Goal: Task Accomplishment & Management: Manage account settings

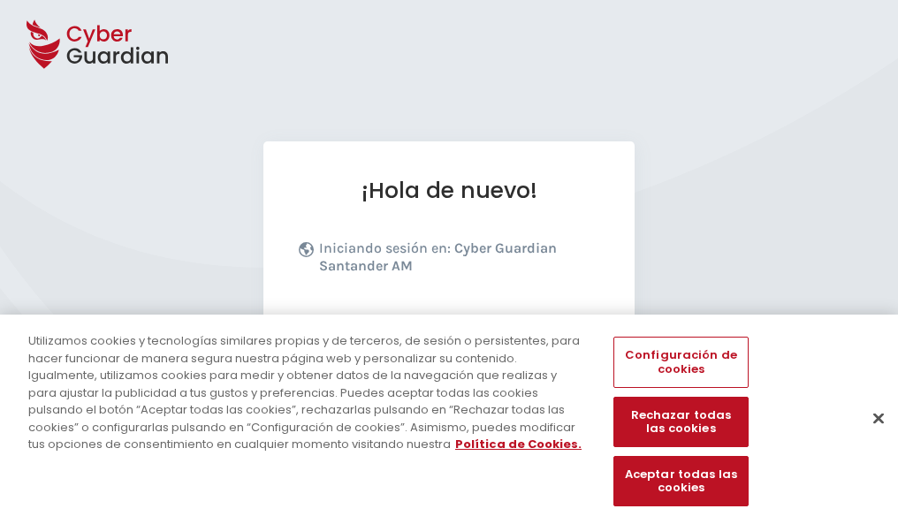
scroll to position [217, 0]
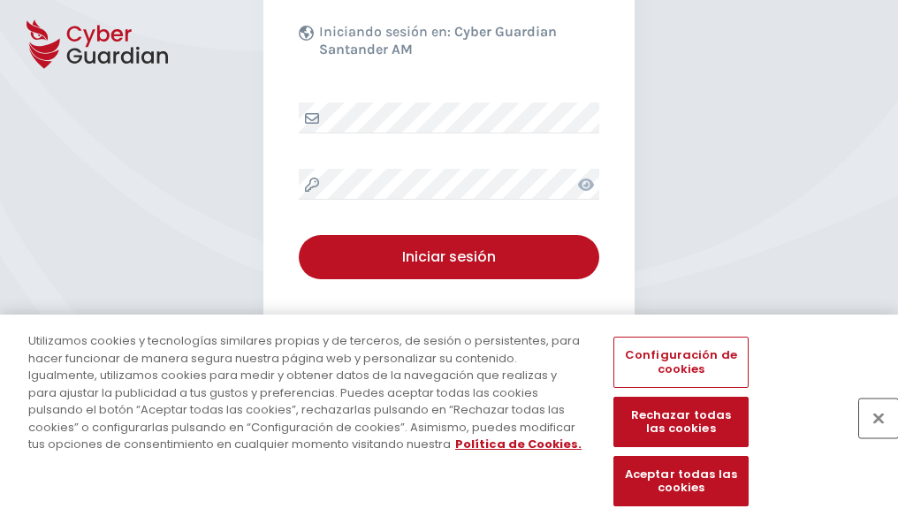
click at [870, 437] on button "Cerrar" at bounding box center [878, 418] width 39 height 39
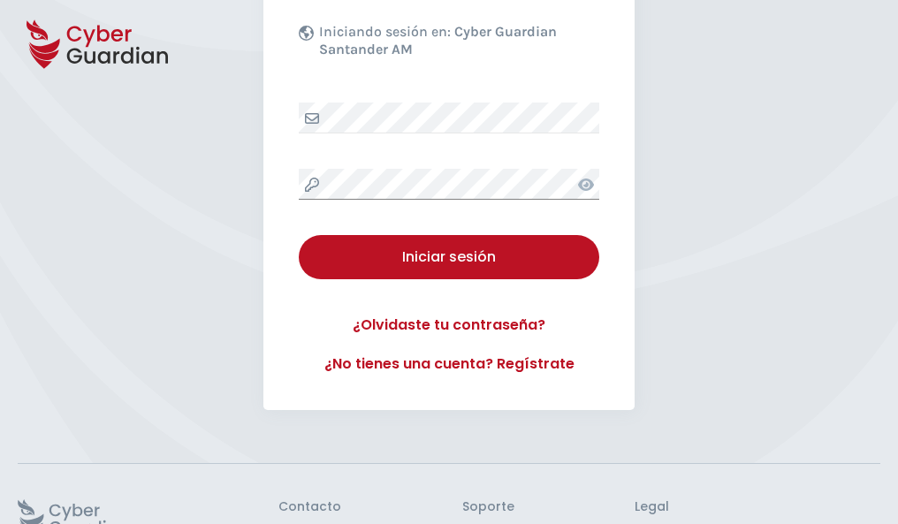
scroll to position [344, 0]
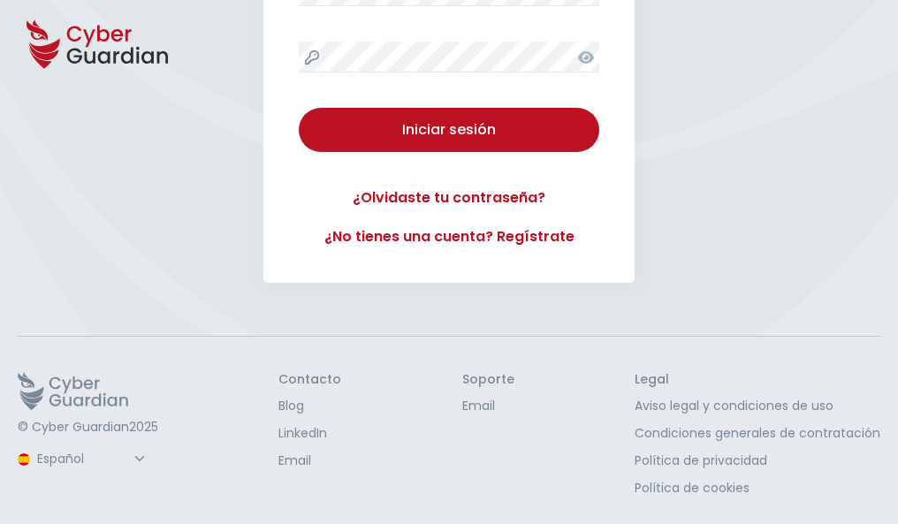
click at [299, 108] on button "Iniciar sesión" at bounding box center [449, 130] width 300 height 44
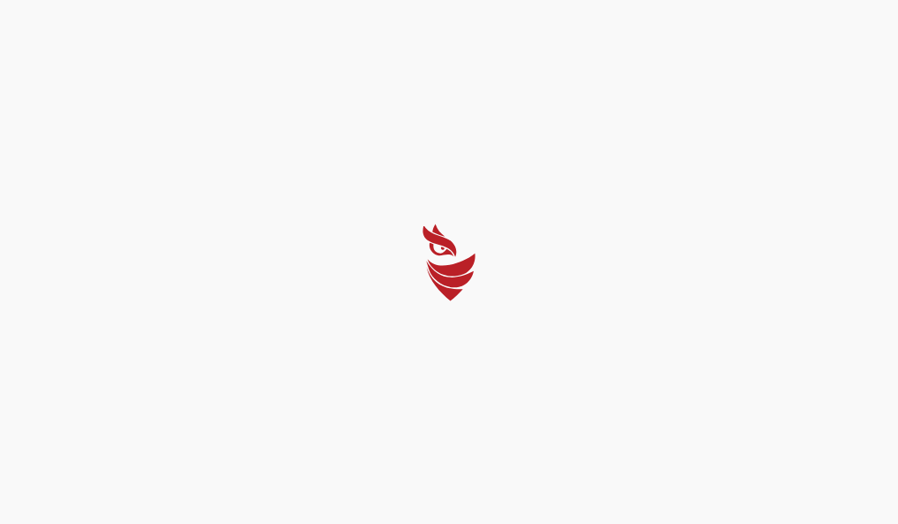
scroll to position [0, 0]
select select "Português (BR)"
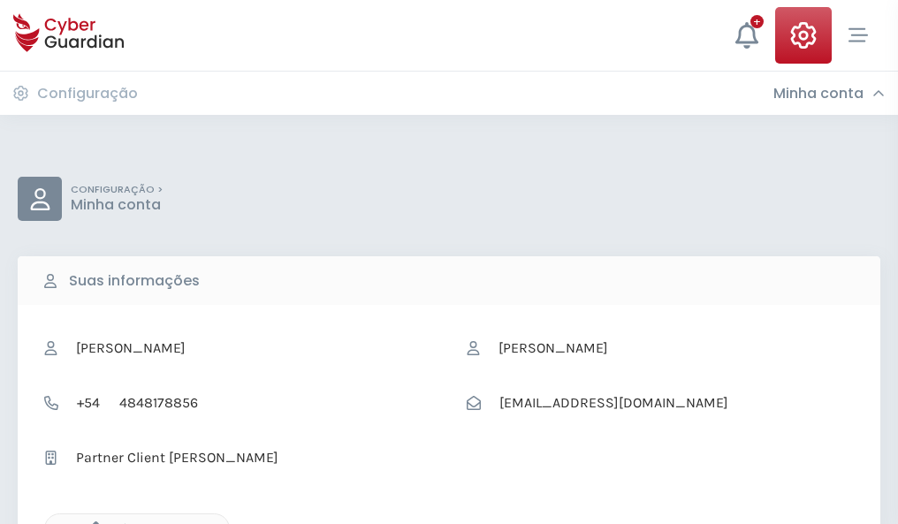
click at [91, 522] on icon "button" at bounding box center [91, 528] width 15 height 15
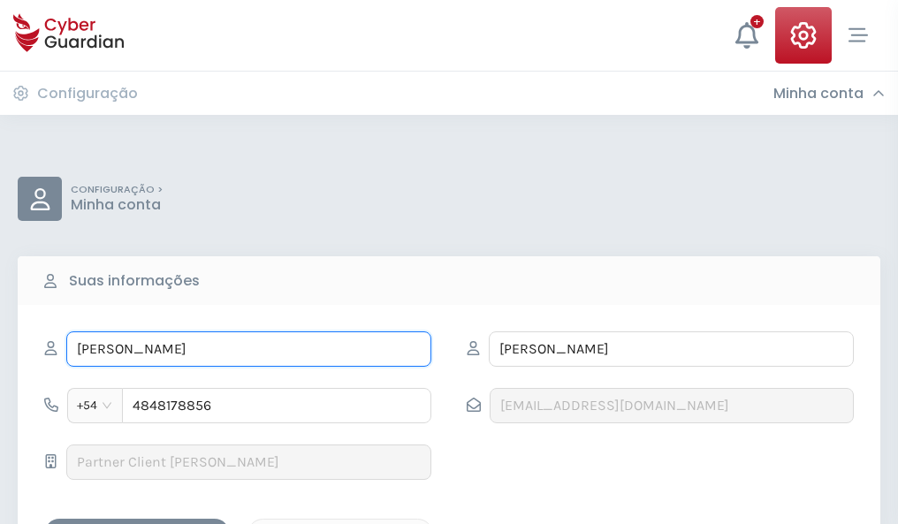
click at [248, 349] on input "RAFAEL" at bounding box center [248, 348] width 365 height 35
type input "R"
type input "Amílcar"
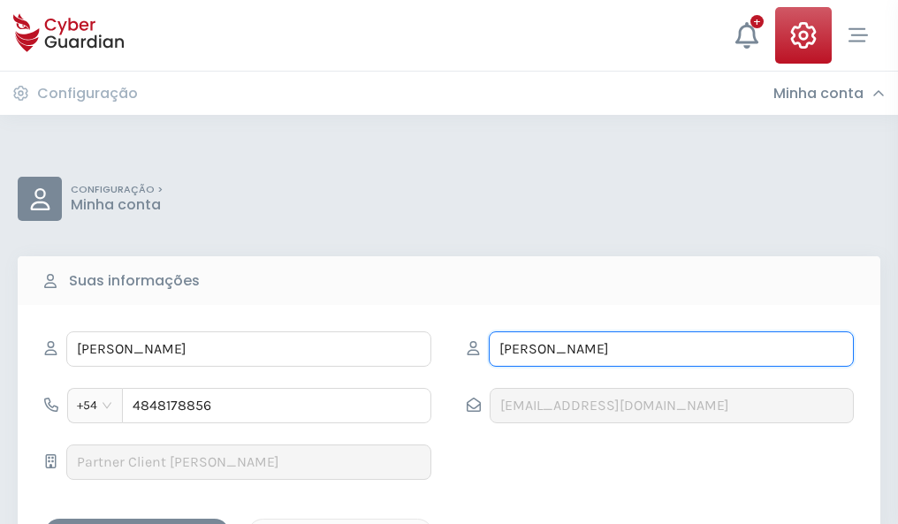
click at [671, 349] on input "SUÁREZ" at bounding box center [671, 348] width 365 height 35
type input "S"
type input "Benavente"
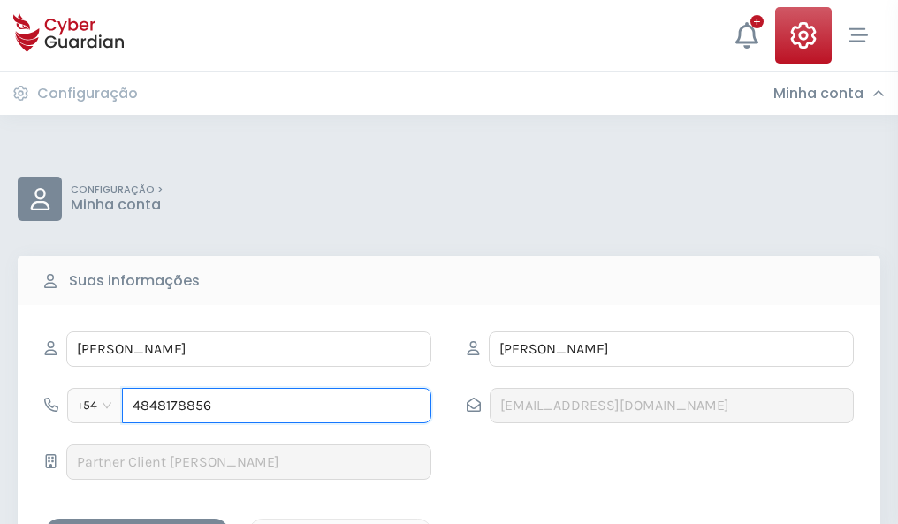
click at [277, 406] on input "4848178856" at bounding box center [276, 405] width 309 height 35
type input "4"
type input "4983877408"
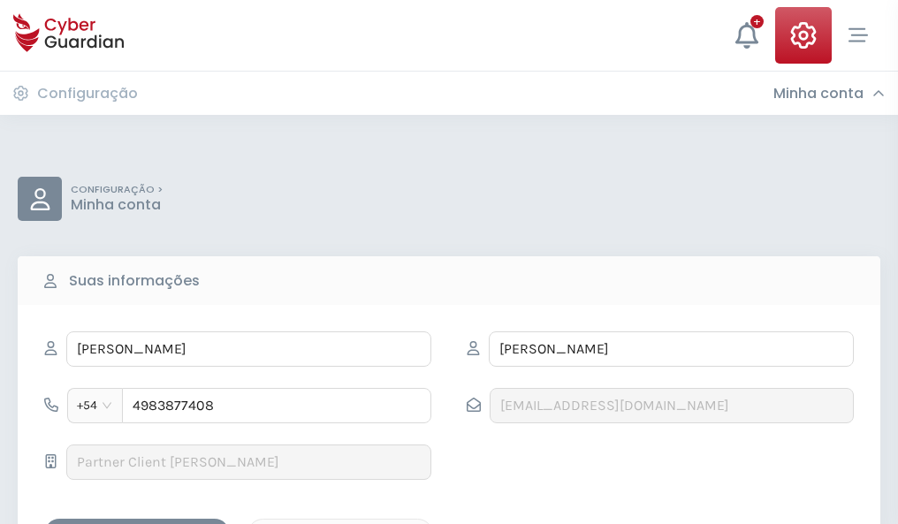
click at [137, 523] on div "Salvar alterações" at bounding box center [136, 534] width 159 height 22
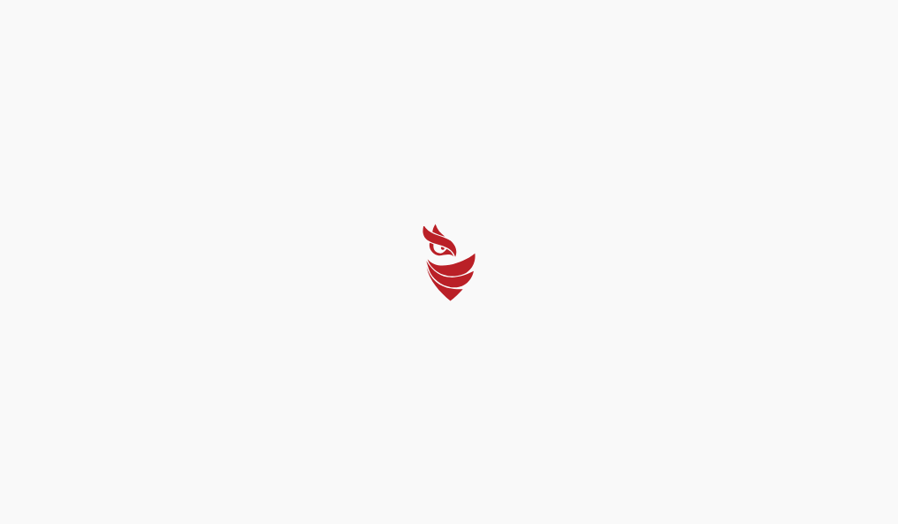
select select "Português (BR)"
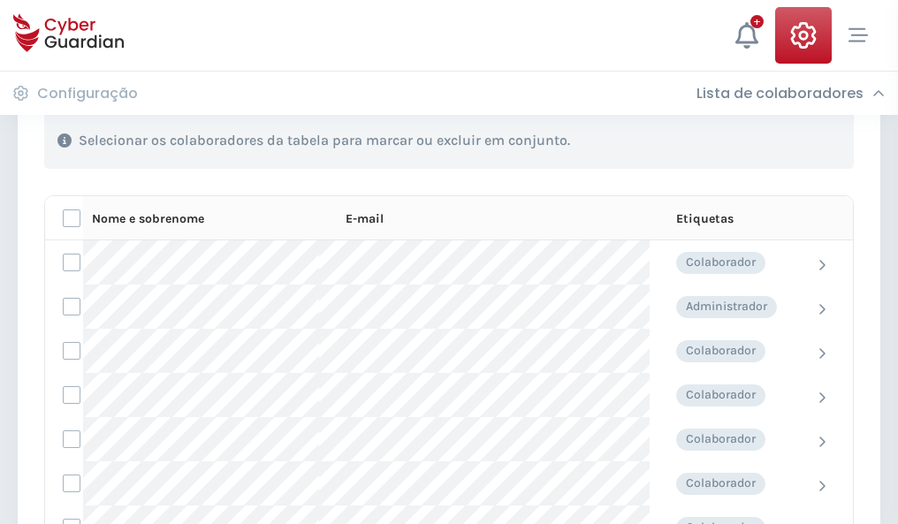
scroll to position [756, 0]
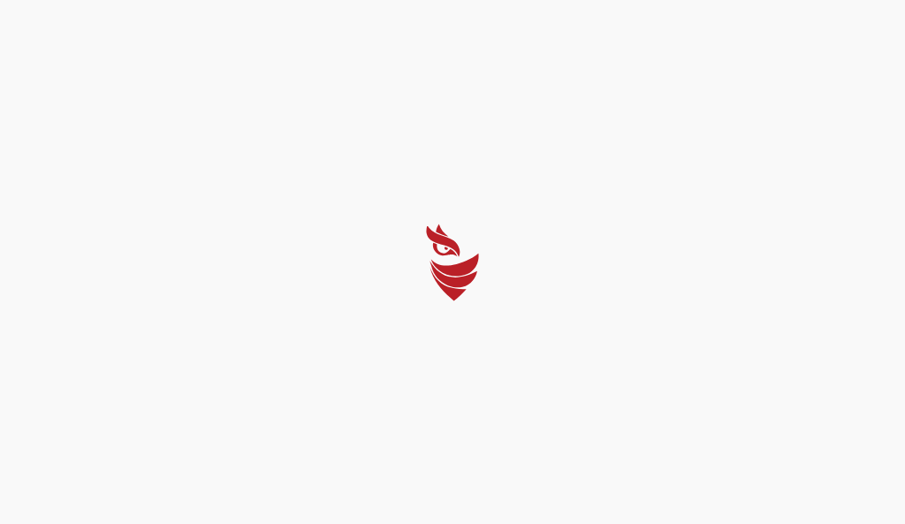
select select "Português (BR)"
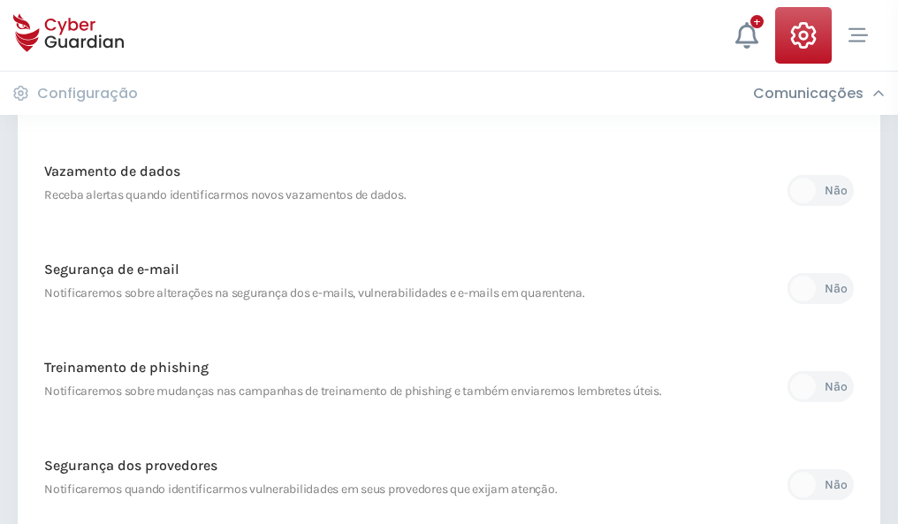
scroll to position [931, 0]
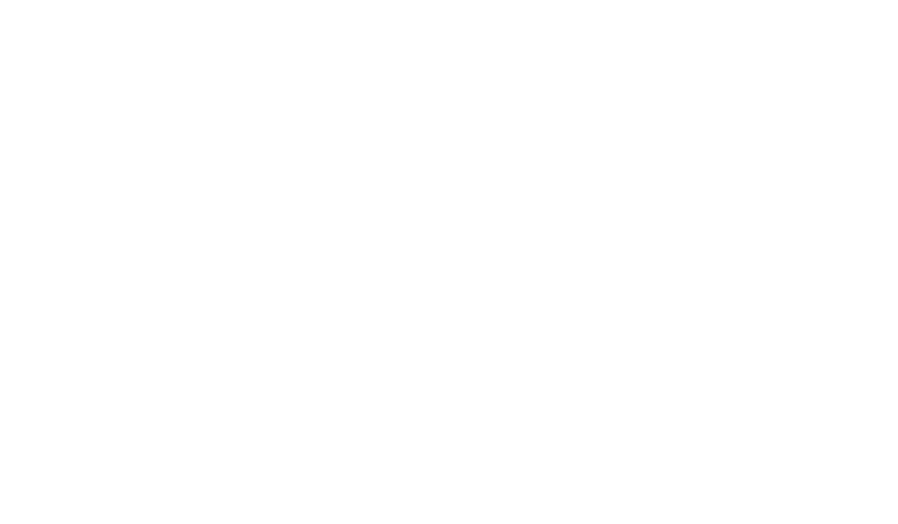
select select "Português (BR)"
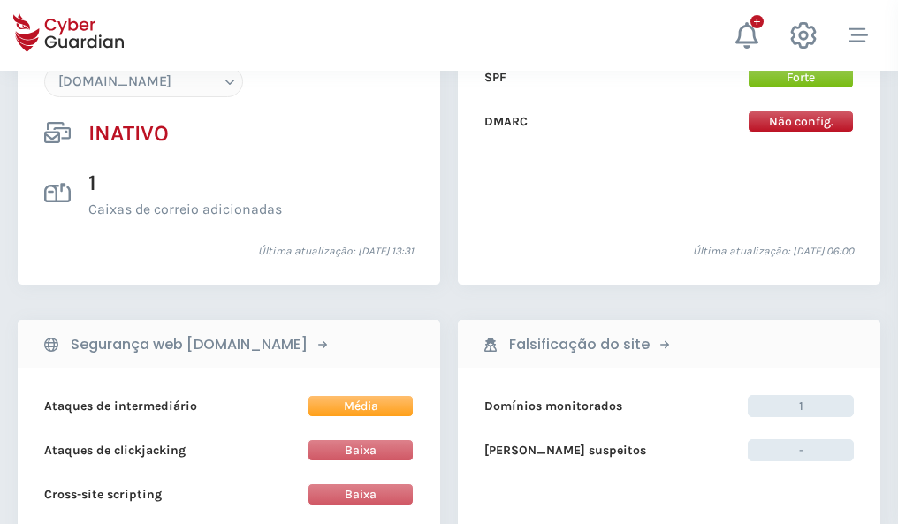
scroll to position [1663, 0]
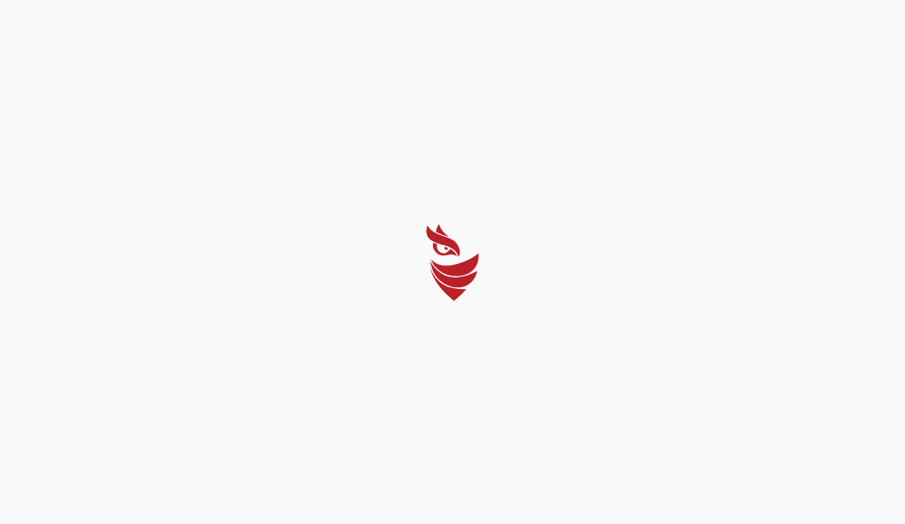
select select "Português (BR)"
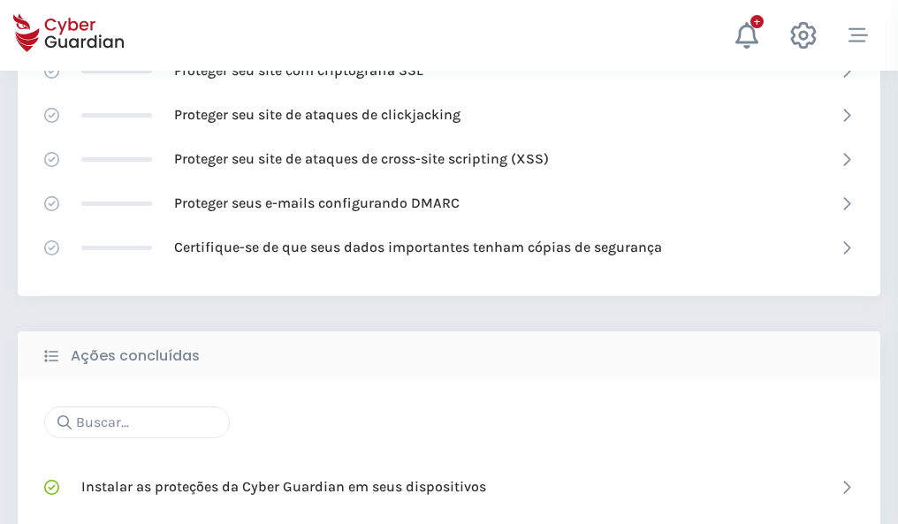
scroll to position [1177, 0]
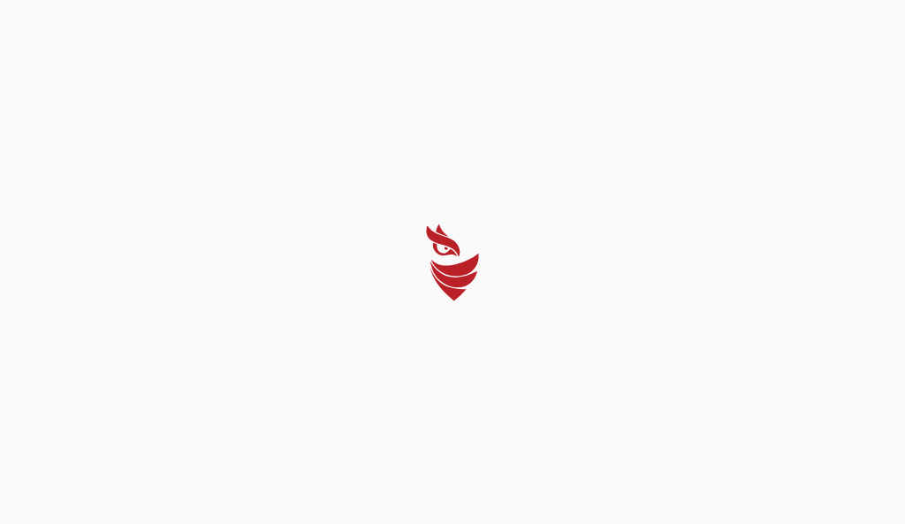
select select "Português (BR)"
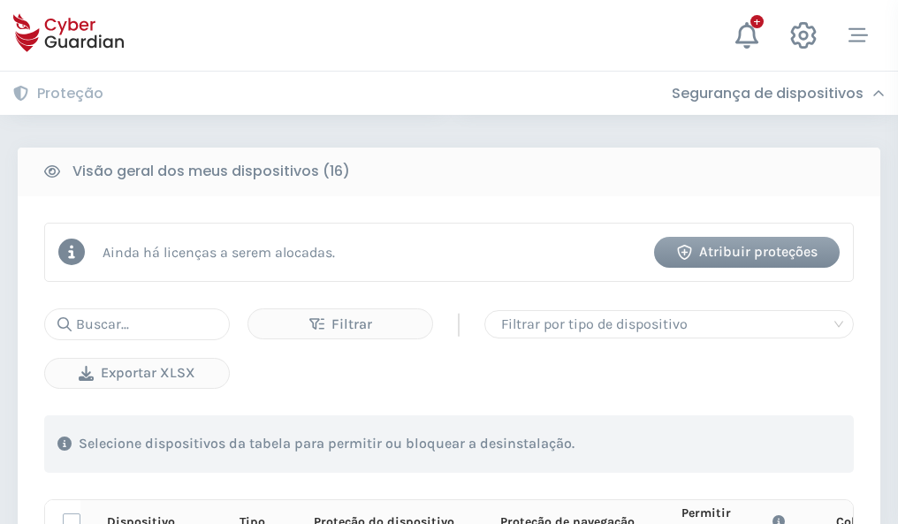
scroll to position [1562, 0]
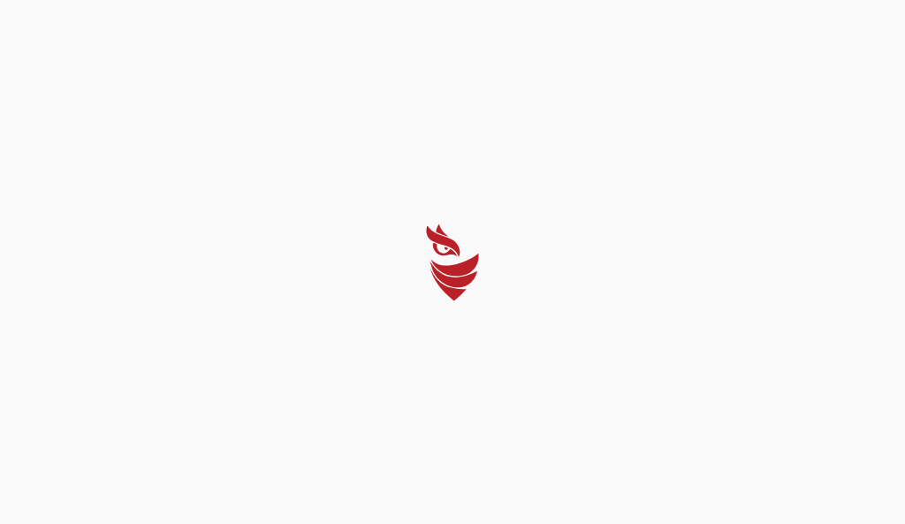
select select "Português (BR)"
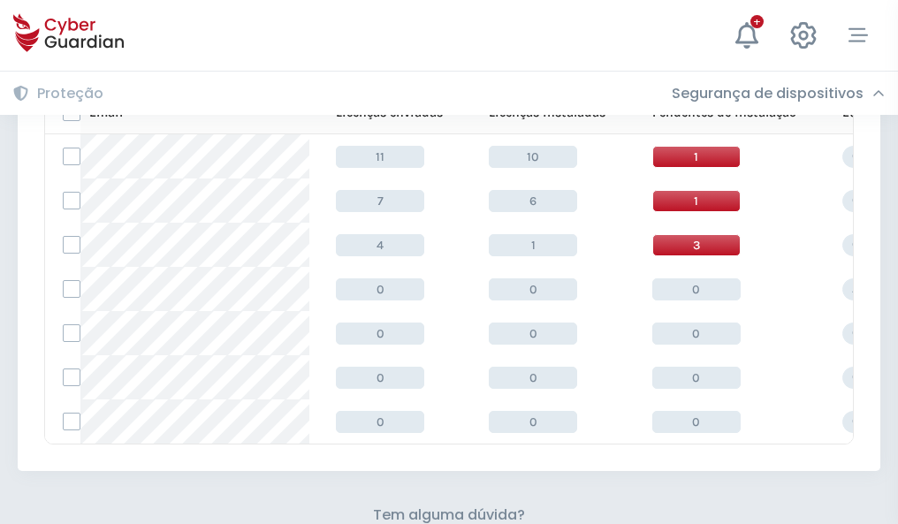
scroll to position [776, 0]
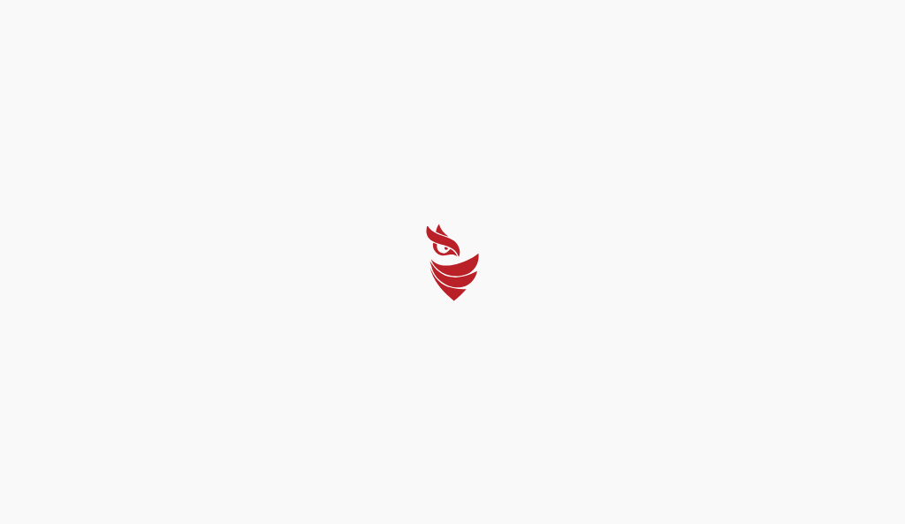
select select "Português (BR)"
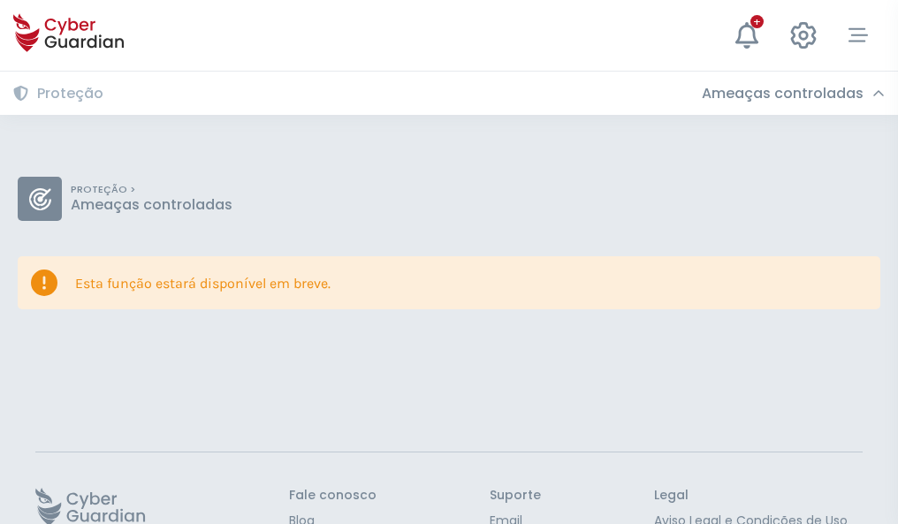
scroll to position [115, 0]
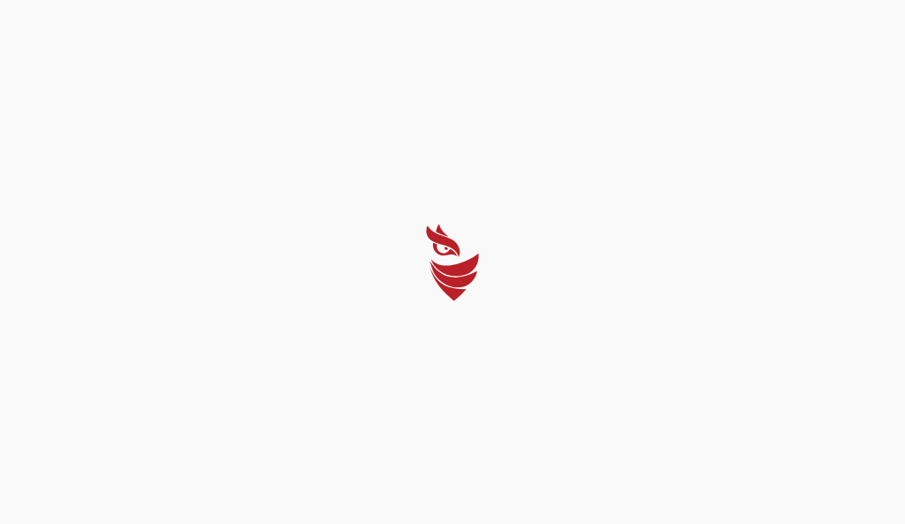
select select "Português (BR)"
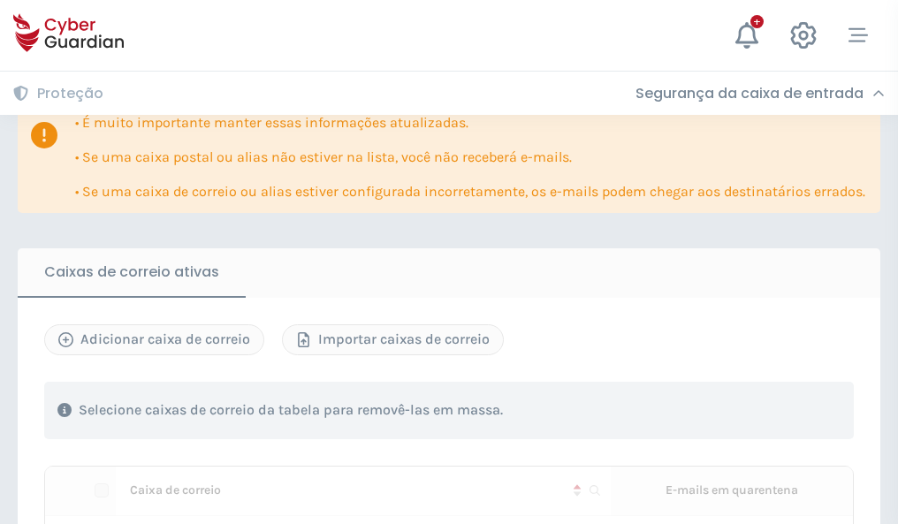
scroll to position [1038, 0]
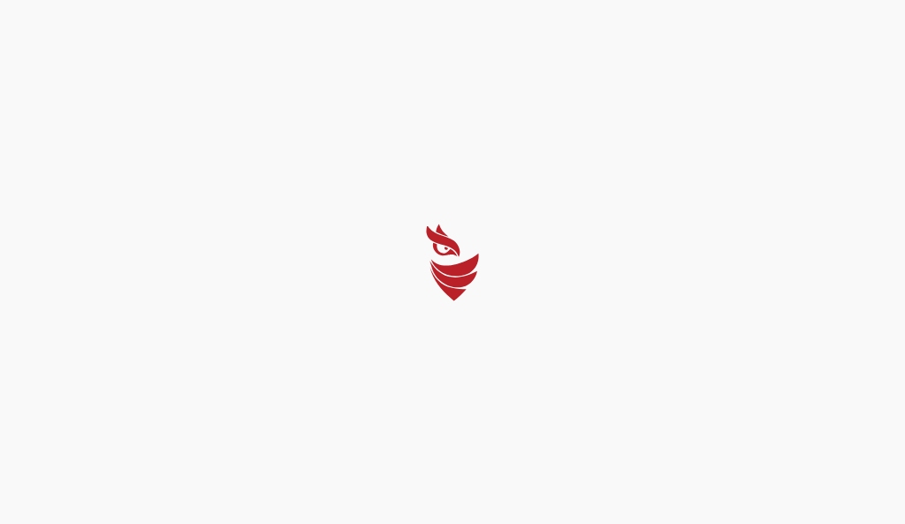
select select "Português (BR)"
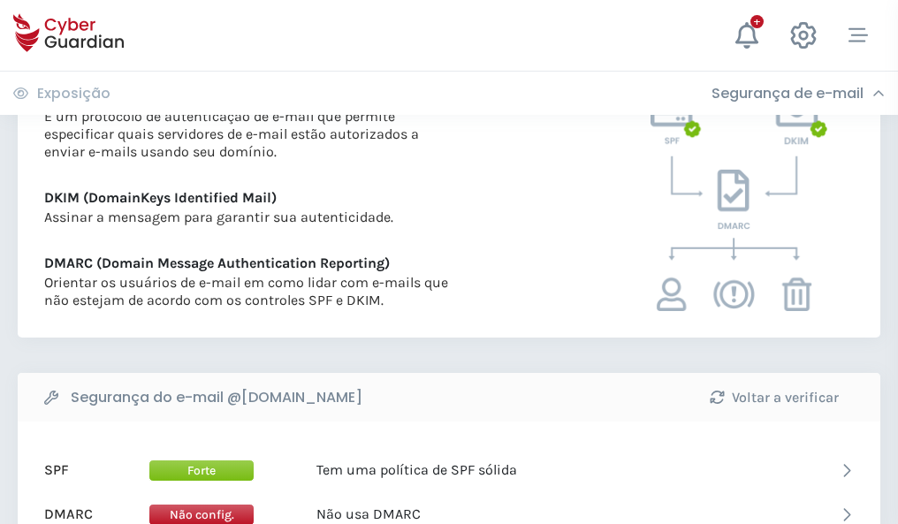
scroll to position [954, 0]
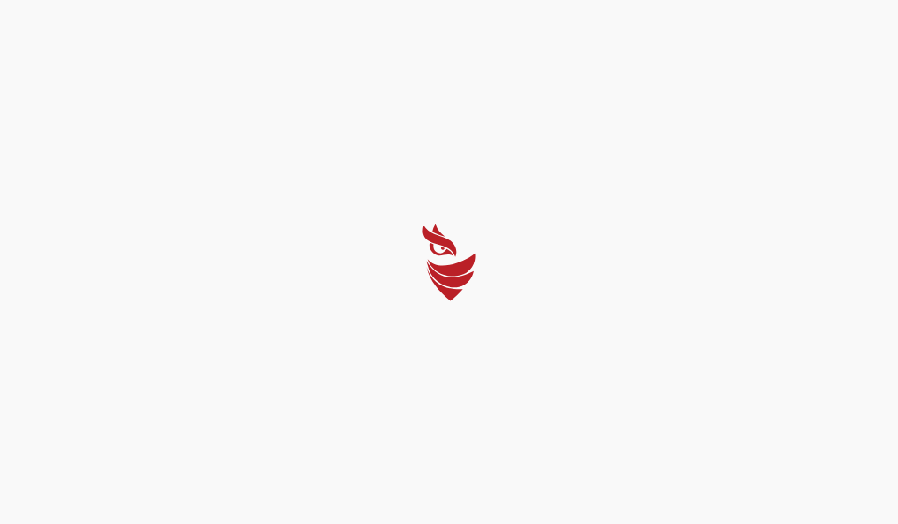
select select "Português (BR)"
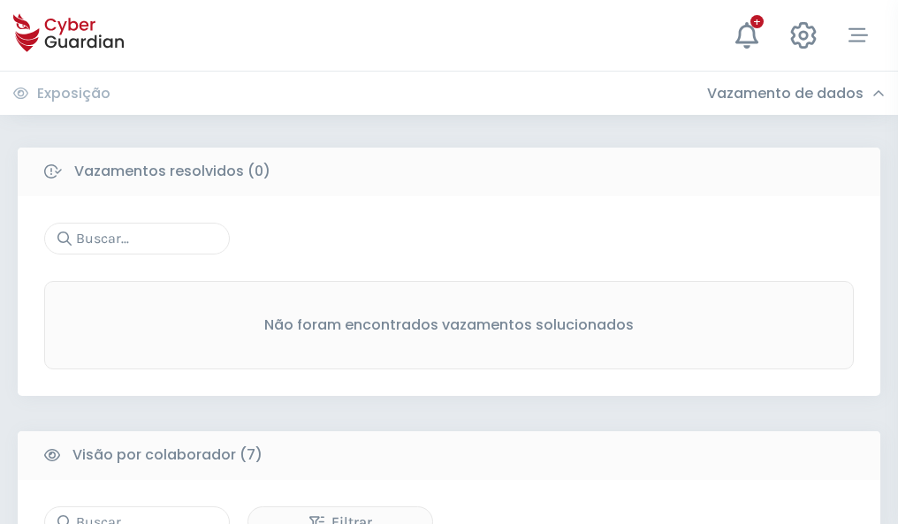
scroll to position [1462, 0]
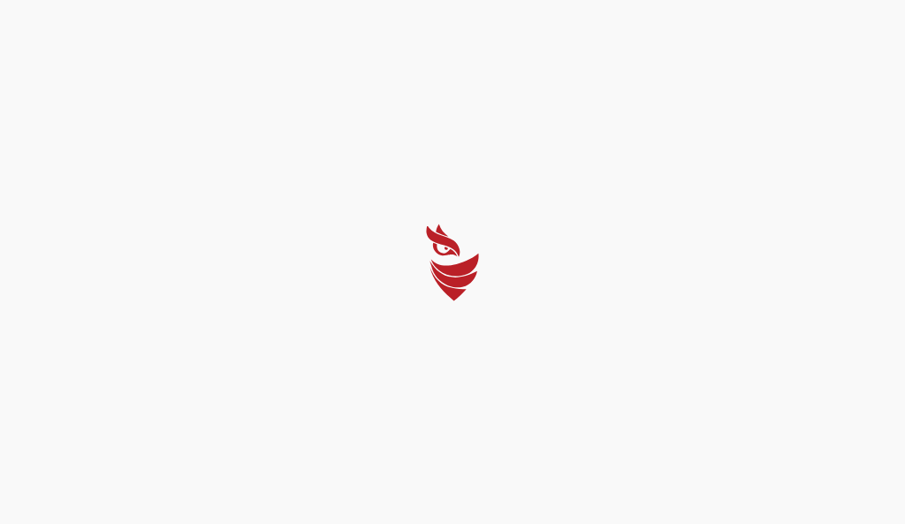
select select "Português (BR)"
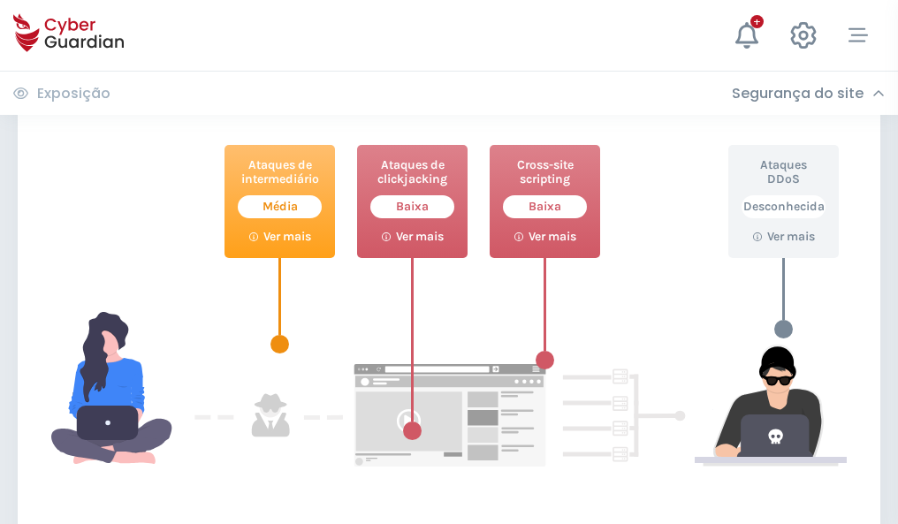
scroll to position [962, 0]
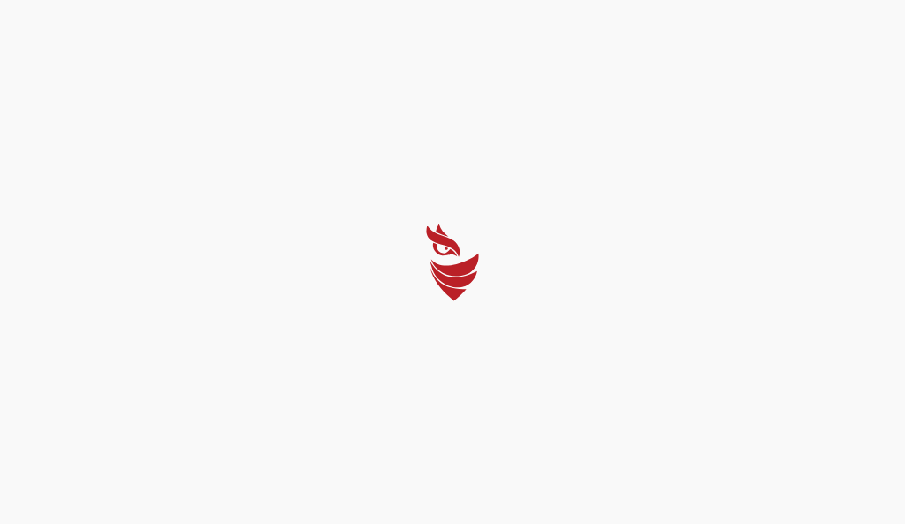
select select "Português (BR)"
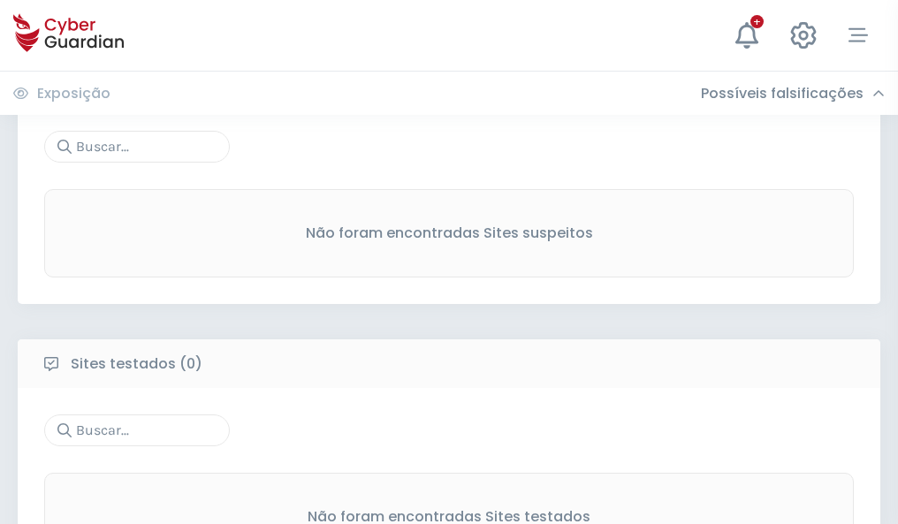
scroll to position [924, 0]
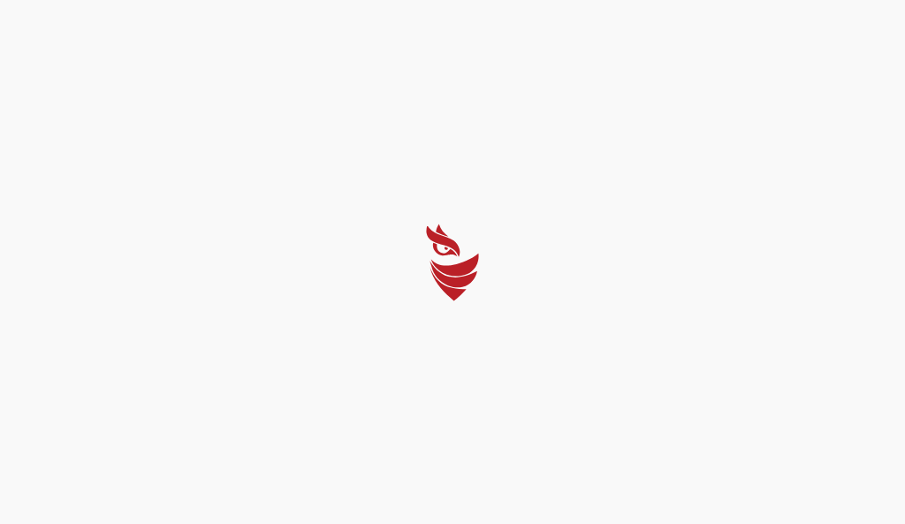
select select "Português (BR)"
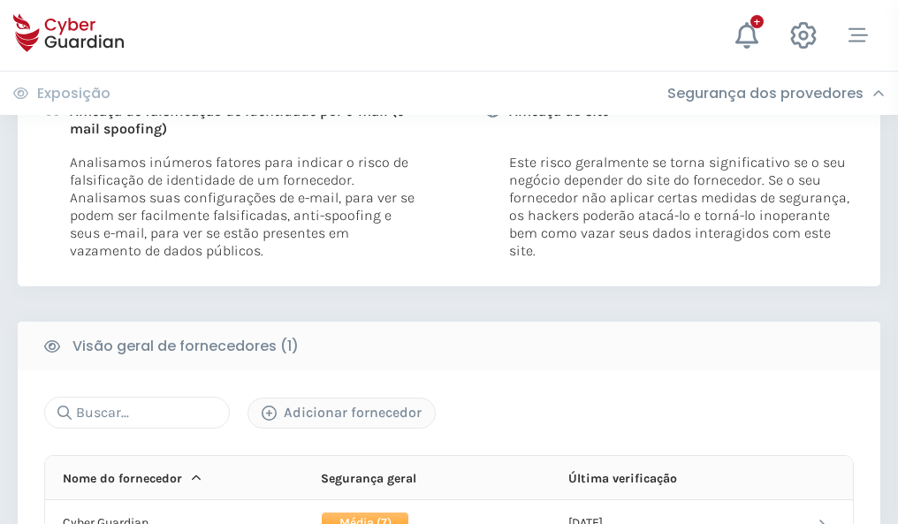
scroll to position [901, 0]
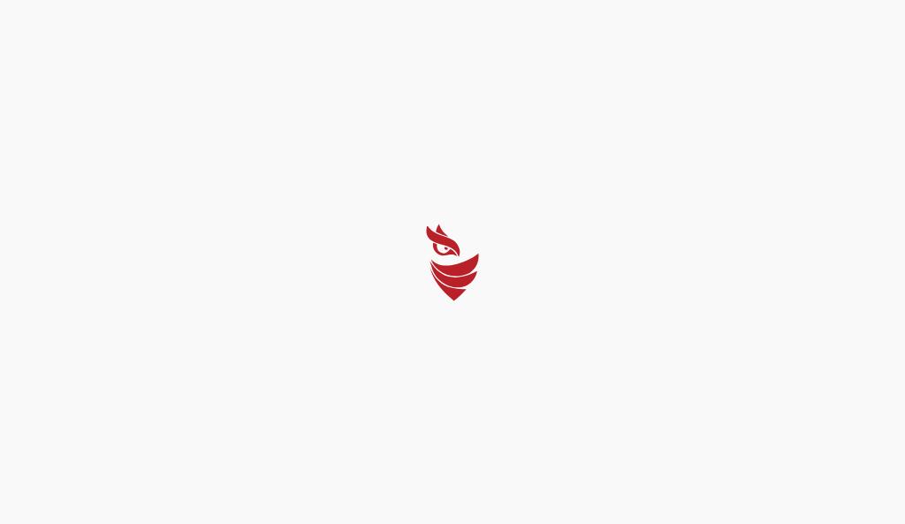
select select "Português (BR)"
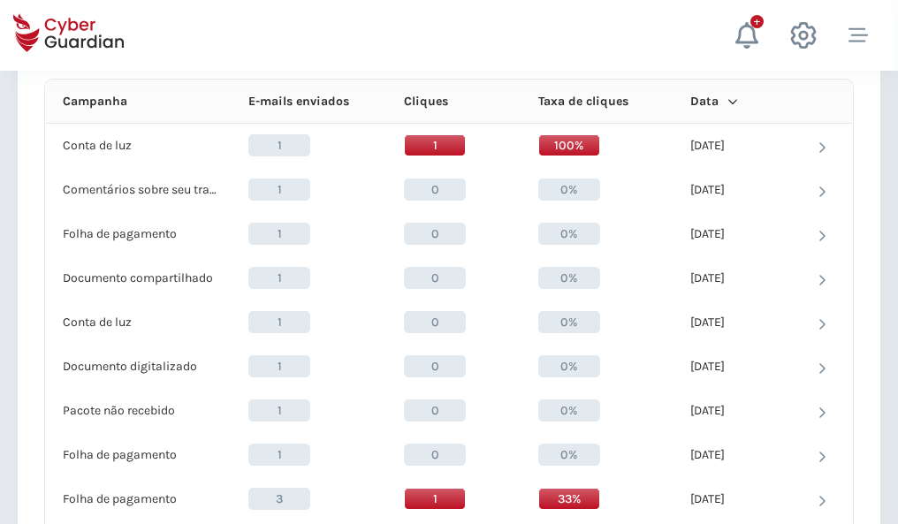
scroll to position [1585, 0]
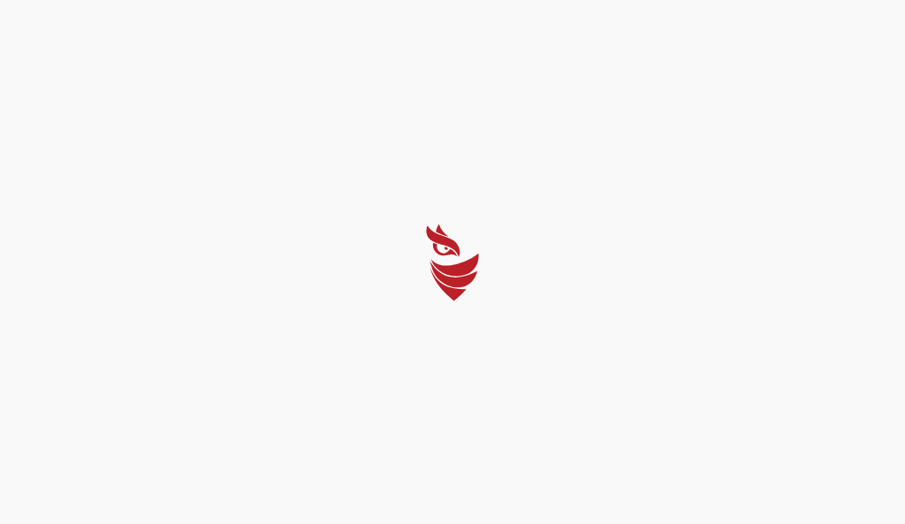
select select "Português (BR)"
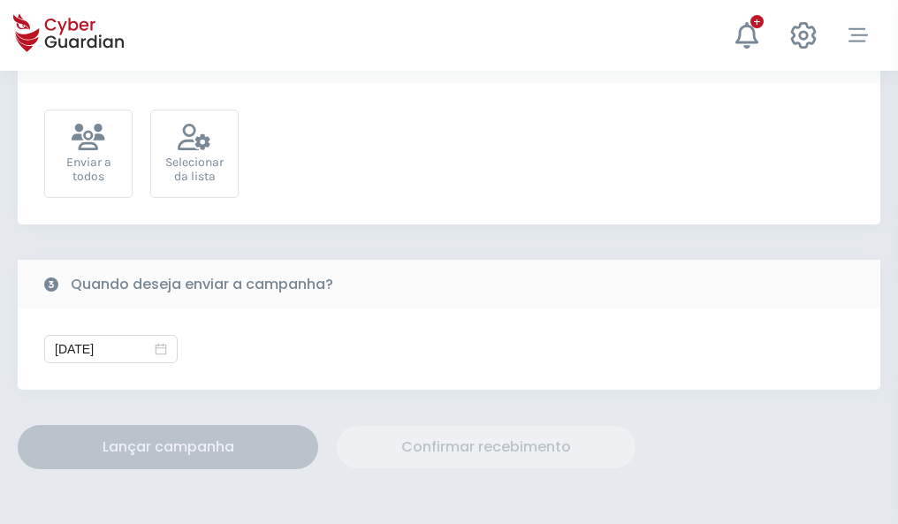
scroll to position [647, 0]
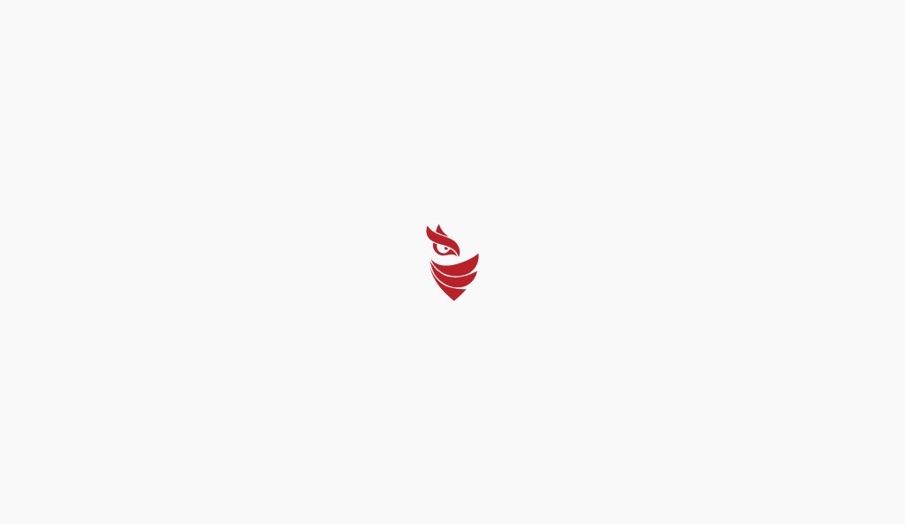
select select "Português (BR)"
